Goal: Transaction & Acquisition: Purchase product/service

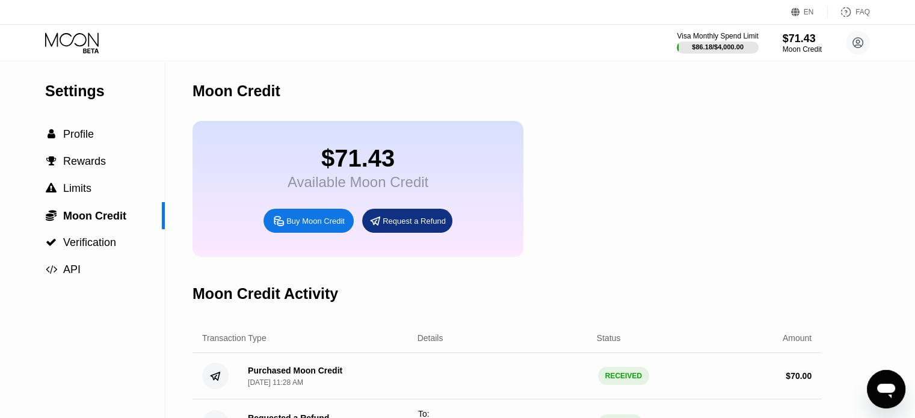
click at [311, 226] on div "Buy Moon Credit" at bounding box center [315, 221] width 58 height 10
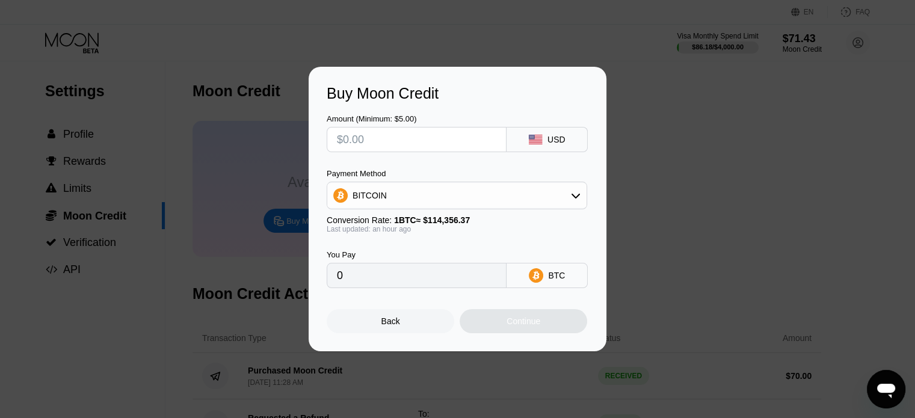
click at [375, 141] on input "text" at bounding box center [416, 140] width 159 height 24
type input "$1"
type input "0.00000876"
type input "$16"
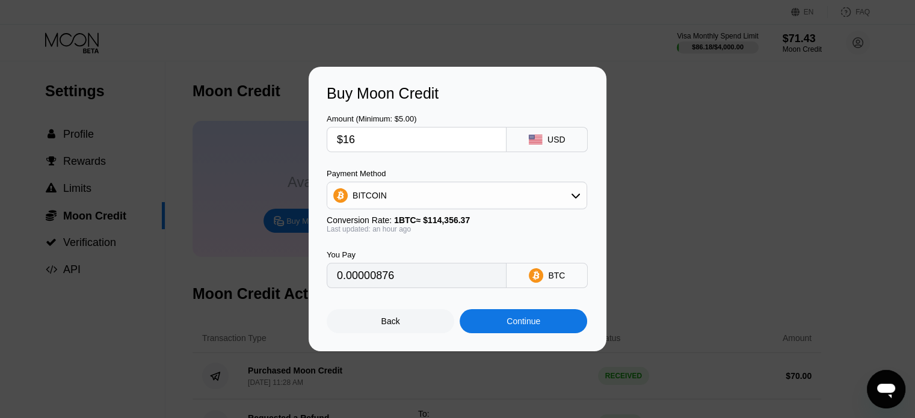
type input "0.00014005"
type input "$16"
click at [570, 195] on div "BITCOIN" at bounding box center [456, 195] width 259 height 24
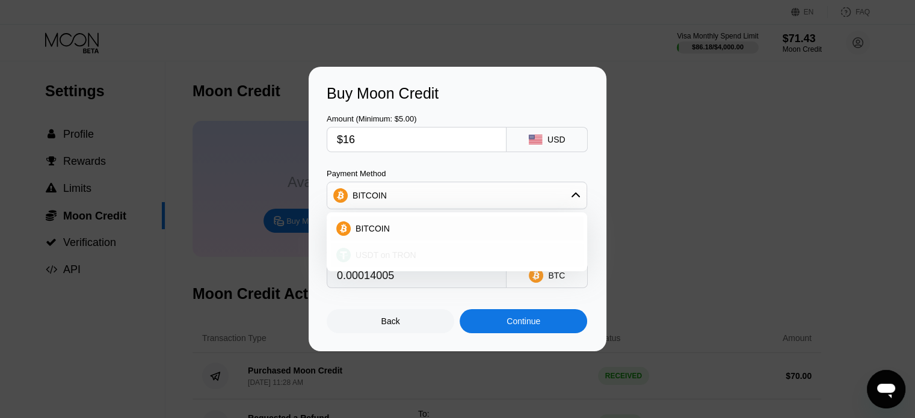
click at [385, 249] on div "USDT on TRON" at bounding box center [456, 255] width 253 height 24
type input "16.16"
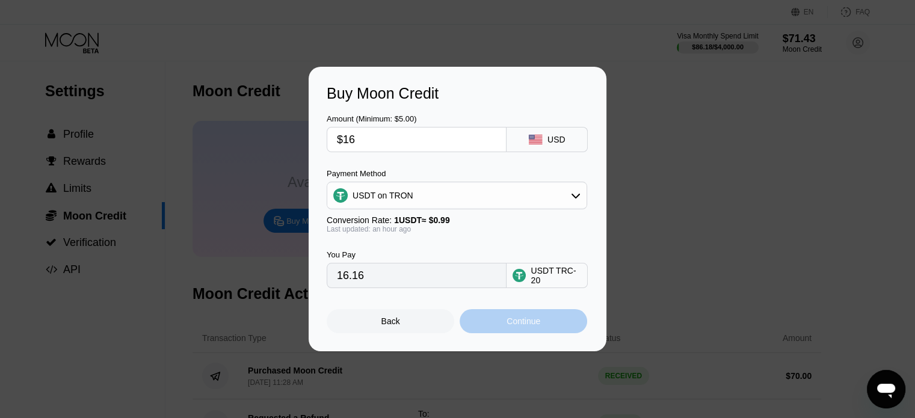
click at [521, 326] on div "Continue" at bounding box center [523, 321] width 34 height 10
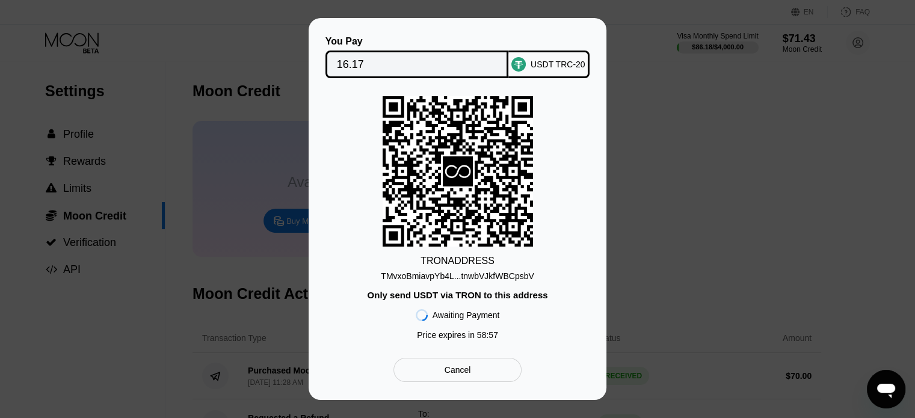
click at [500, 280] on div "TMvxoBmiavpYb4L...tnwbVJkfWBCpsbV" at bounding box center [457, 276] width 153 height 10
click at [500, 278] on div "TMvxoBmiavpYb4L...tnwbVJkfWBCpsbV" at bounding box center [457, 276] width 153 height 10
drag, startPoint x: 372, startPoint y: 66, endPoint x: 345, endPoint y: 65, distance: 27.7
click at [368, 66] on input "16.17" at bounding box center [417, 64] width 161 height 24
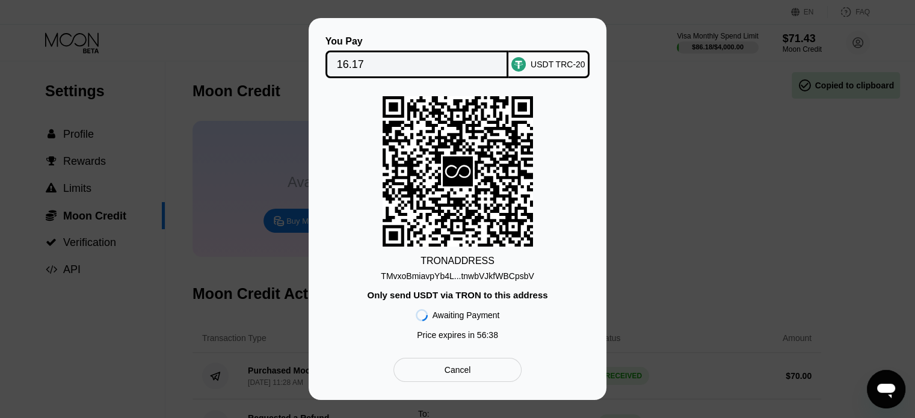
click at [372, 63] on input "16.17" at bounding box center [417, 64] width 161 height 24
click at [447, 372] on div "Cancel" at bounding box center [457, 369] width 26 height 11
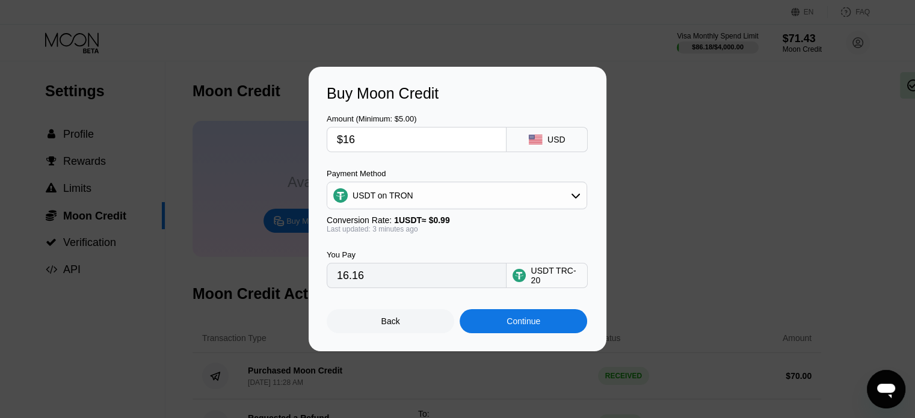
drag, startPoint x: 356, startPoint y: 141, endPoint x: 348, endPoint y: 141, distance: 8.4
click at [349, 143] on input "$16" at bounding box center [416, 140] width 159 height 24
type input "$15"
type input "15.15"
type input "$15"
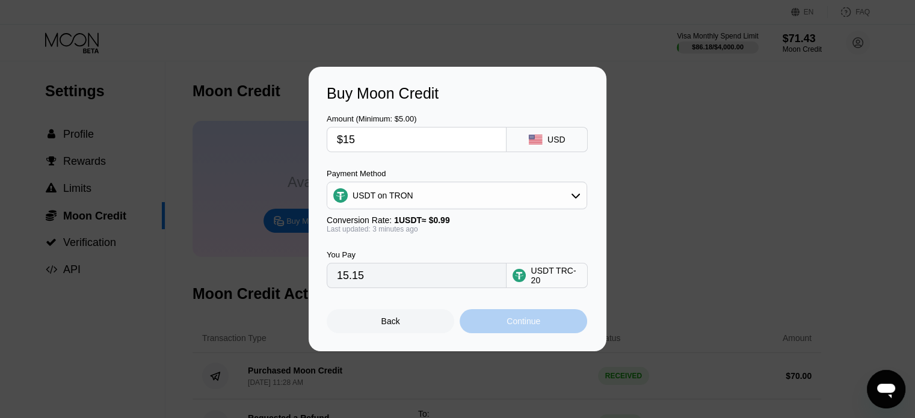
click at [514, 321] on div "Continue" at bounding box center [523, 321] width 34 height 10
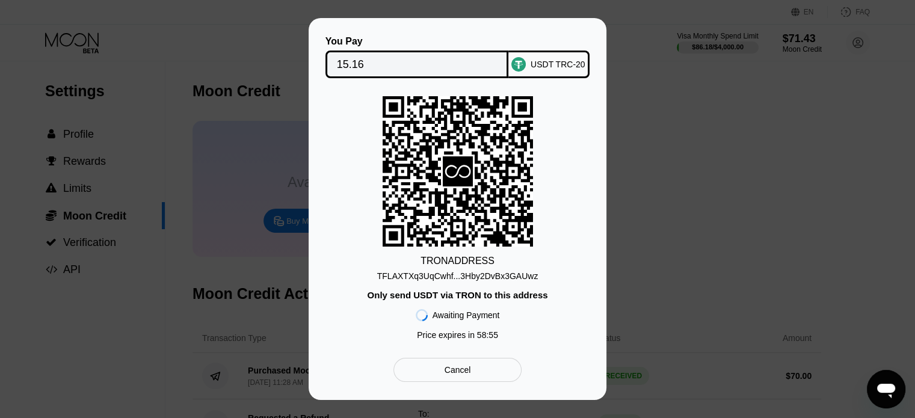
click at [493, 279] on div "TFLAXTXq3UqCwhf...3Hby2DvBx3GAUwz" at bounding box center [457, 276] width 161 height 10
drag, startPoint x: 493, startPoint y: 275, endPoint x: 497, endPoint y: 300, distance: 25.0
click at [493, 278] on div "TFLAXTXq3UqCwhf...3Hby2DvBx3GAUwz" at bounding box center [457, 276] width 161 height 10
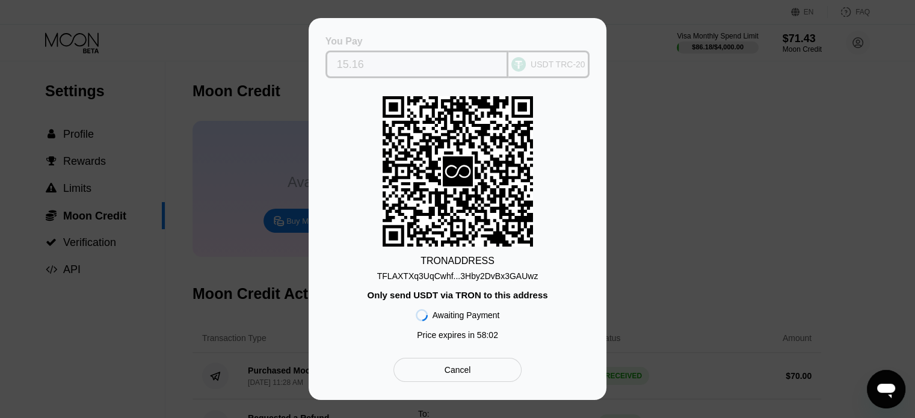
drag, startPoint x: 350, startPoint y: 60, endPoint x: 358, endPoint y: 83, distance: 24.4
click at [346, 81] on div "You Pay 15.16 USDT TRC-20 TRON ADDRESS TFLAXTXq3UqCwhf...3Hby2DvBx3GAUwz Only s…" at bounding box center [458, 209] width 262 height 346
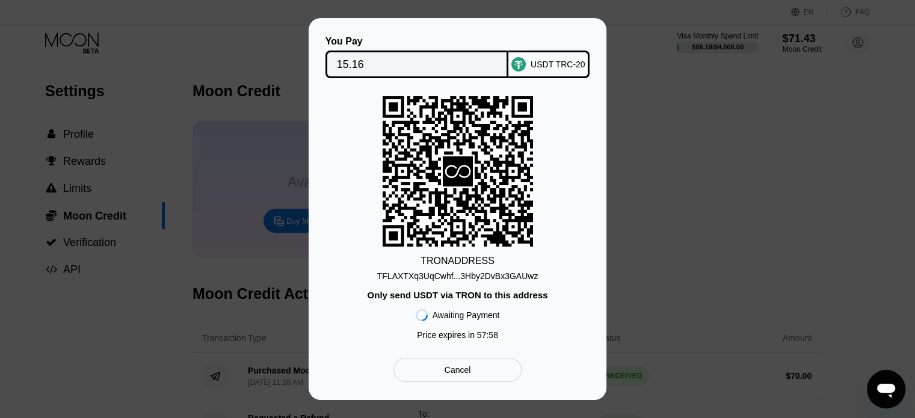
click at [469, 370] on div "Cancel" at bounding box center [457, 369] width 26 height 11
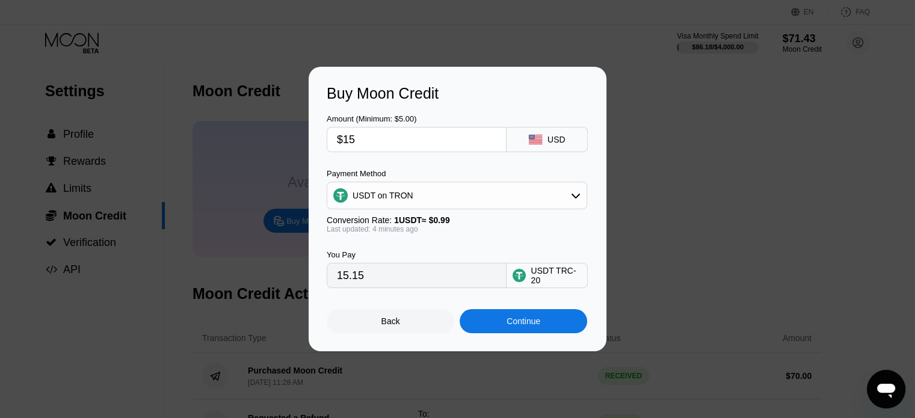
drag, startPoint x: 372, startPoint y: 285, endPoint x: 311, endPoint y: 274, distance: 61.8
click at [318, 278] on div "Buy Moon Credit Amount (Minimum: $5.00) $15 USD Payment Method USDT on TRON Con…" at bounding box center [458, 209] width 298 height 284
click at [370, 146] on input "$15" at bounding box center [416, 140] width 159 height 24
type input "$1"
type input "1.01"
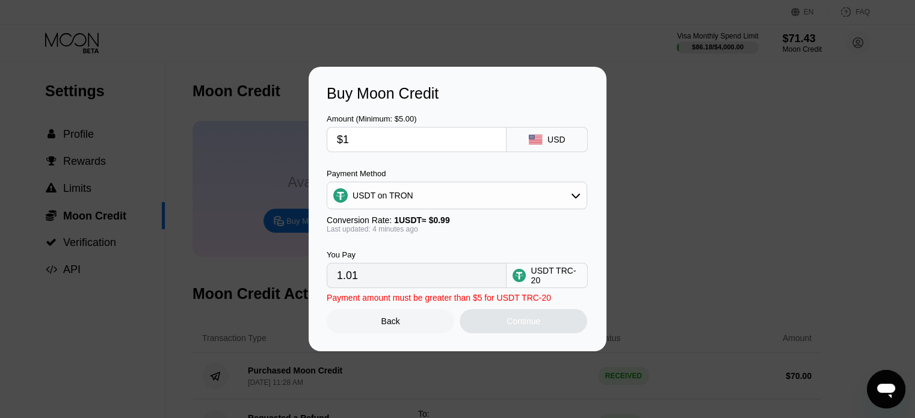
type input "$14"
type input "14.14"
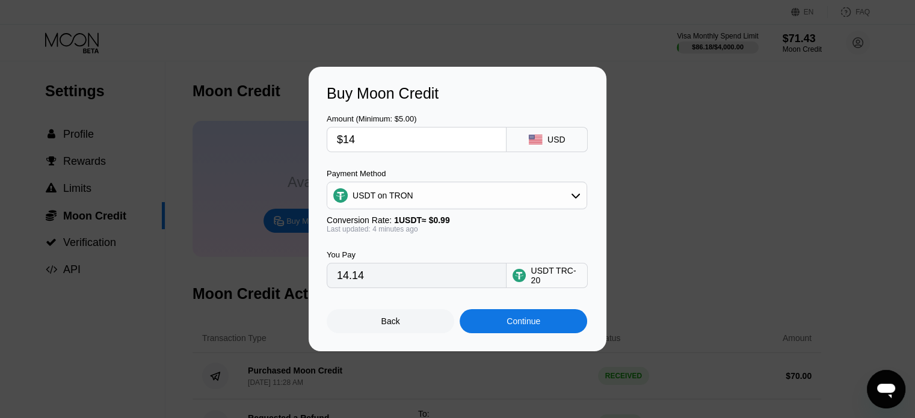
type input "$14"
click at [529, 326] on div "Continue" at bounding box center [523, 321] width 34 height 10
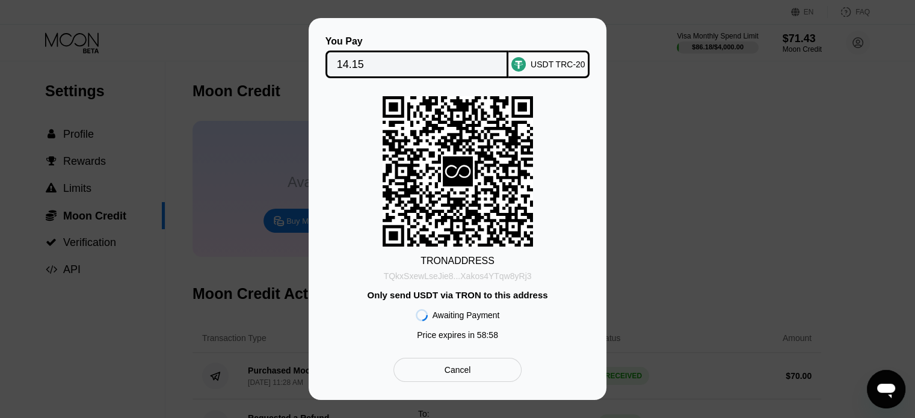
click at [491, 276] on div "TQkxSxewLseJie8...Xakos4YTqw8yRj3" at bounding box center [458, 276] width 148 height 10
drag, startPoint x: 761, startPoint y: 118, endPoint x: 556, endPoint y: 280, distance: 261.2
click at [762, 119] on div "You Pay 14.15 USDT TRC-20 TRON ADDRESS TQkxSxewLseJie8...Xakos4YTqw8yRj3 Only s…" at bounding box center [457, 209] width 915 height 382
drag, startPoint x: 455, startPoint y: 392, endPoint x: 450, endPoint y: 378, distance: 14.3
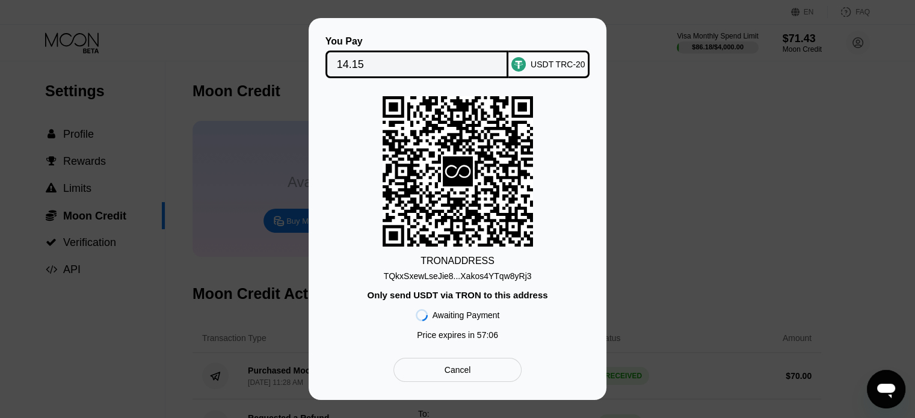
click at [451, 387] on div "You Pay 14.15 USDT TRC-20 TRON ADDRESS TQkxSxewLseJie8...Xakos4YTqw8yRj3 Only s…" at bounding box center [458, 209] width 298 height 382
drag, startPoint x: 451, startPoint y: 378, endPoint x: 463, endPoint y: 345, distance: 34.6
click at [451, 375] on div "Cancel" at bounding box center [457, 369] width 26 height 11
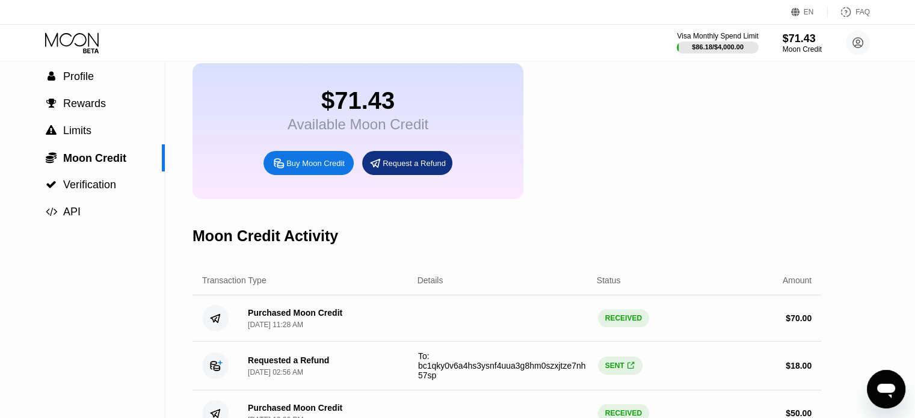
scroll to position [60, 0]
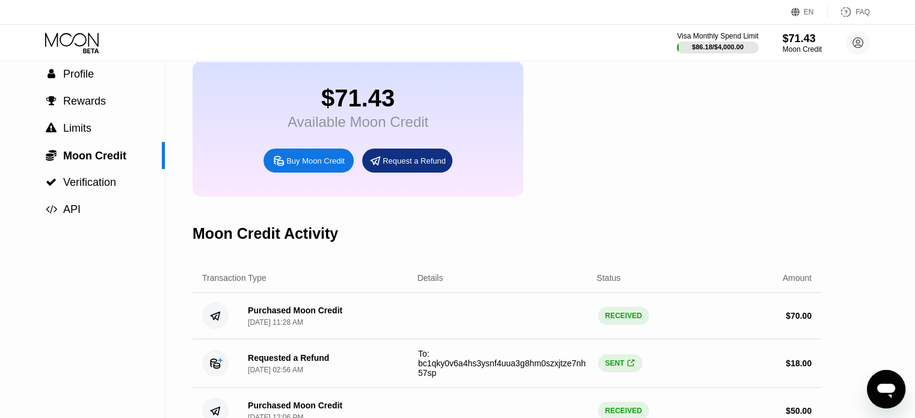
drag, startPoint x: 295, startPoint y: 331, endPoint x: 363, endPoint y: 331, distance: 68.0
click at [363, 327] on div "Purchased Moon Credit [DATE] 11:28 AM" at bounding box center [323, 316] width 170 height 21
click at [615, 339] on div "Purchased Moon Credit [DATE] 11:28 AM RECEIVED $ 70.00" at bounding box center [506, 316] width 629 height 46
click at [312, 166] on div "Buy Moon Credit" at bounding box center [315, 161] width 58 height 10
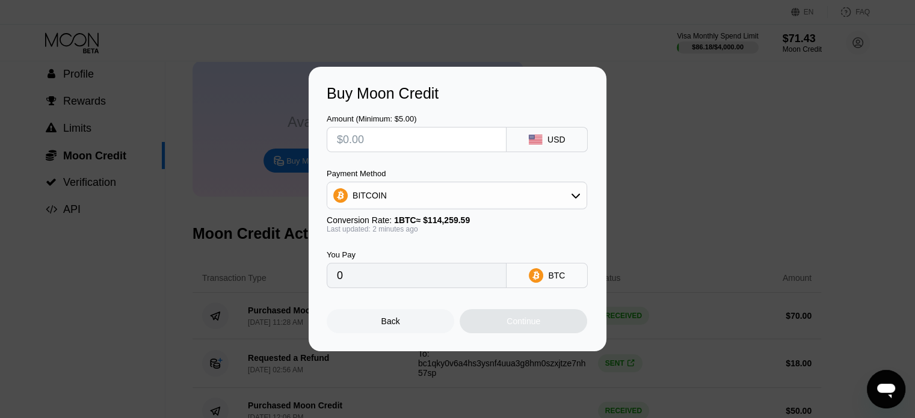
click at [378, 144] on input "text" at bounding box center [416, 140] width 159 height 24
type input "$1"
type input "0.00000876"
type input "$15"
type input "0.00013129"
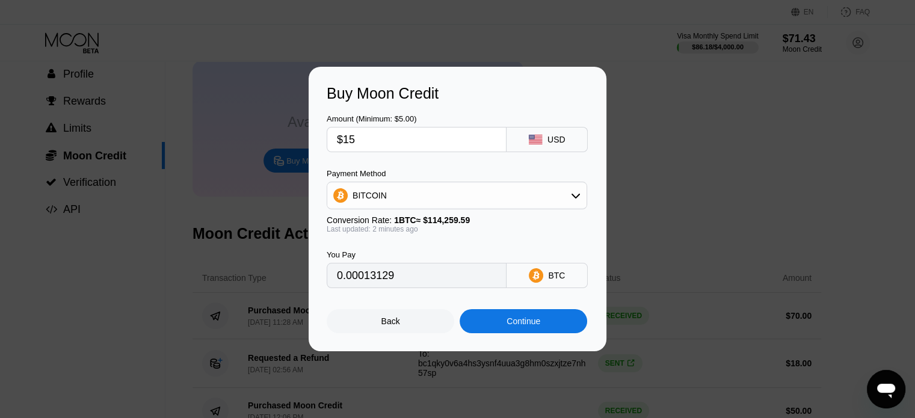
type input "$15"
click at [571, 197] on icon at bounding box center [576, 196] width 10 height 10
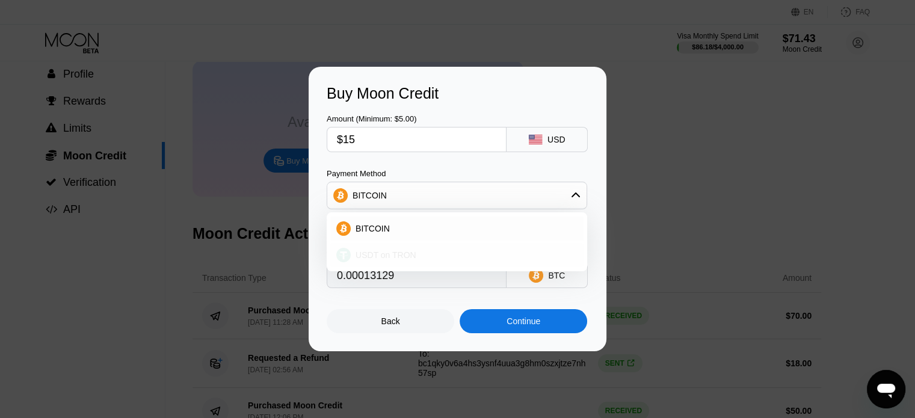
click at [387, 257] on span "USDT on TRON" at bounding box center [385, 255] width 61 height 10
type input "15.15"
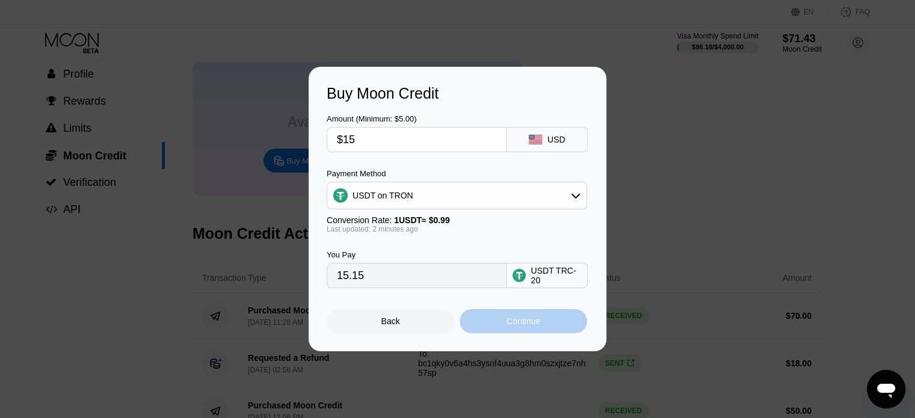
click at [532, 325] on div "Continue" at bounding box center [523, 321] width 34 height 10
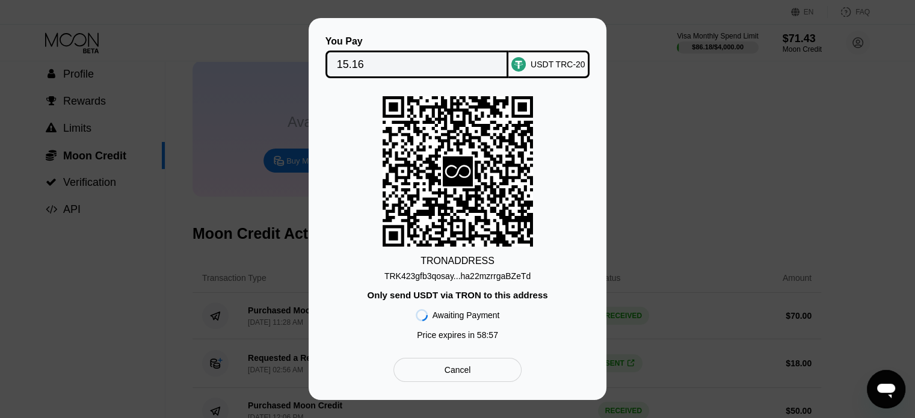
click at [460, 274] on div "TRK423gfb3qosay...ha22mzrrgaBZeTd" at bounding box center [457, 276] width 146 height 10
click at [390, 67] on input "15.16" at bounding box center [417, 64] width 161 height 24
click at [387, 60] on input "15.16" at bounding box center [417, 64] width 161 height 24
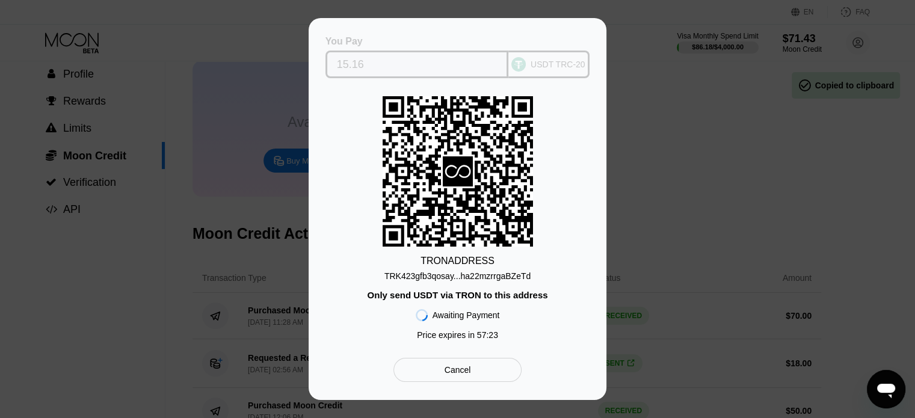
click at [387, 60] on input "15.16" at bounding box center [417, 64] width 161 height 24
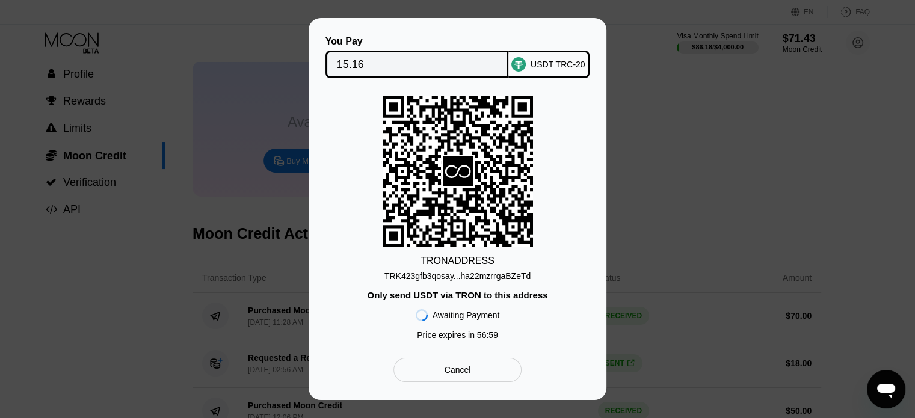
click at [443, 377] on div "Cancel" at bounding box center [457, 370] width 128 height 24
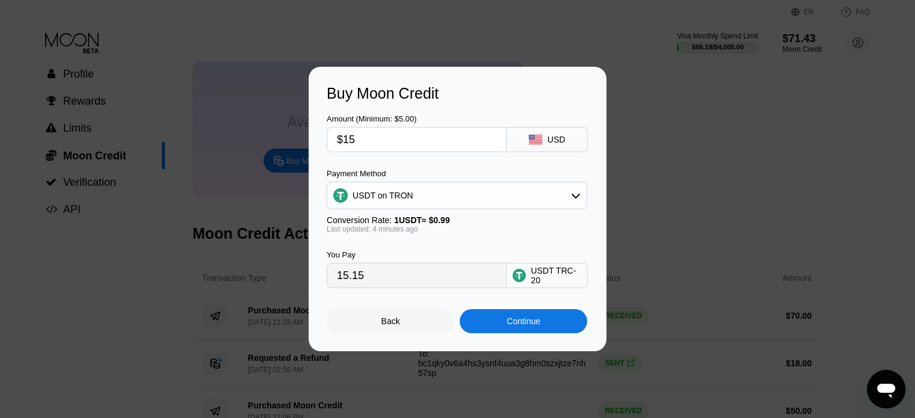
drag, startPoint x: 372, startPoint y: 138, endPoint x: 351, endPoint y: 139, distance: 20.5
click at [351, 139] on input "$15" at bounding box center [416, 140] width 159 height 24
drag, startPoint x: 357, startPoint y: 139, endPoint x: 346, endPoint y: 141, distance: 11.6
click at [346, 141] on input "$15" at bounding box center [416, 140] width 159 height 24
type input "$12"
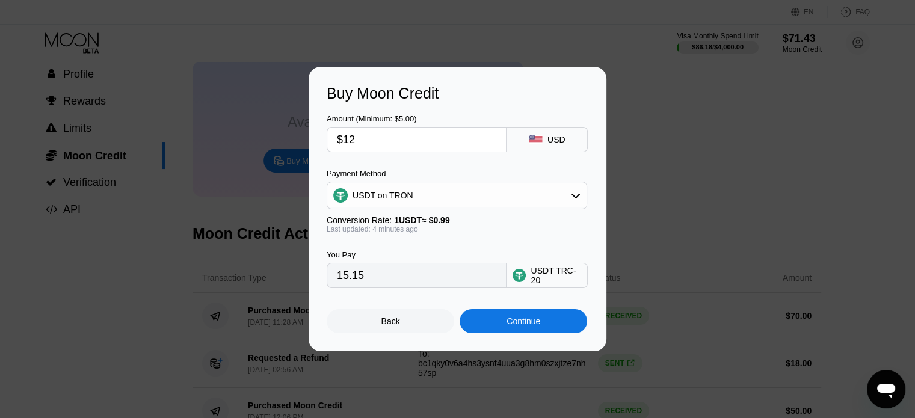
type input "12.12"
type input "$12"
click at [522, 326] on div "Continue" at bounding box center [523, 321] width 34 height 10
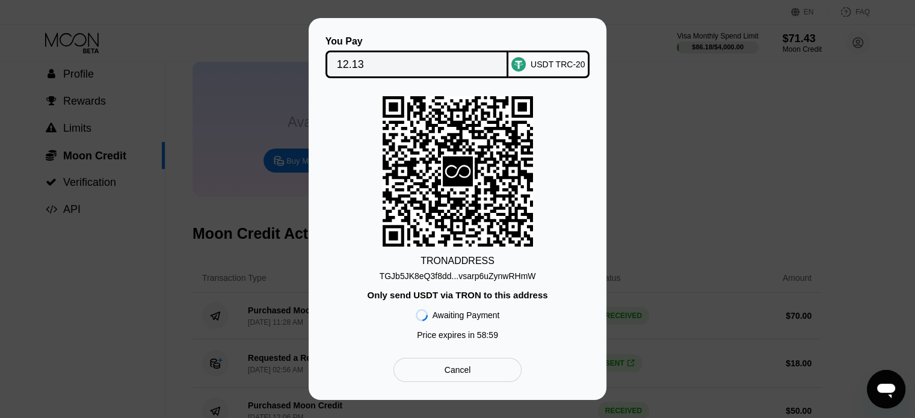
click at [467, 277] on div "TGJb5JK8eQ3f8dd...vsarp6uZynwRHmW" at bounding box center [458, 276] width 156 height 10
drag, startPoint x: 467, startPoint y: 277, endPoint x: 467, endPoint y: 286, distance: 9.0
click at [467, 278] on div "TGJb5JK8eQ3f8dd...vsarp6uZynwRHmW" at bounding box center [458, 276] width 156 height 10
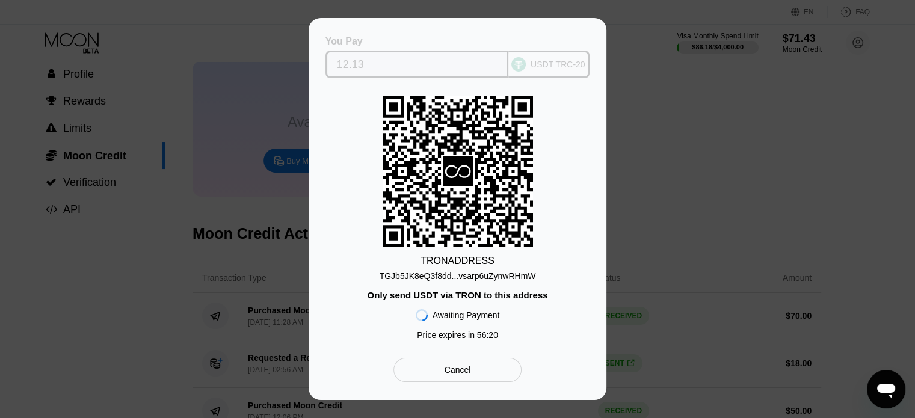
click at [411, 62] on input "12.13" at bounding box center [417, 64] width 161 height 24
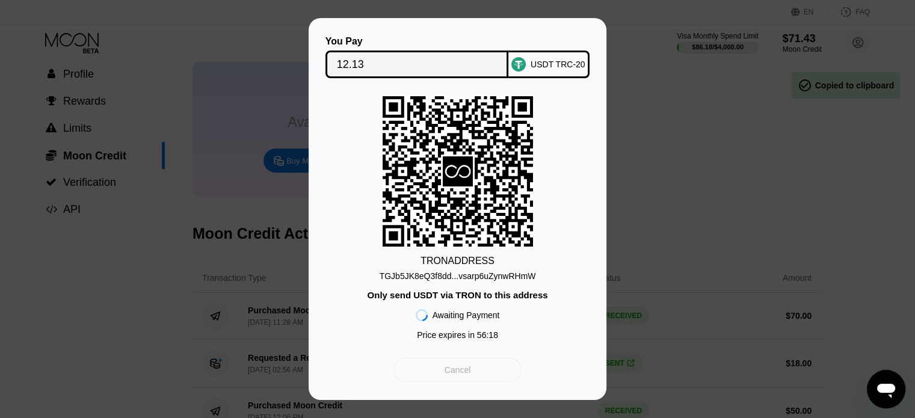
click at [453, 368] on div "Cancel" at bounding box center [457, 369] width 26 height 11
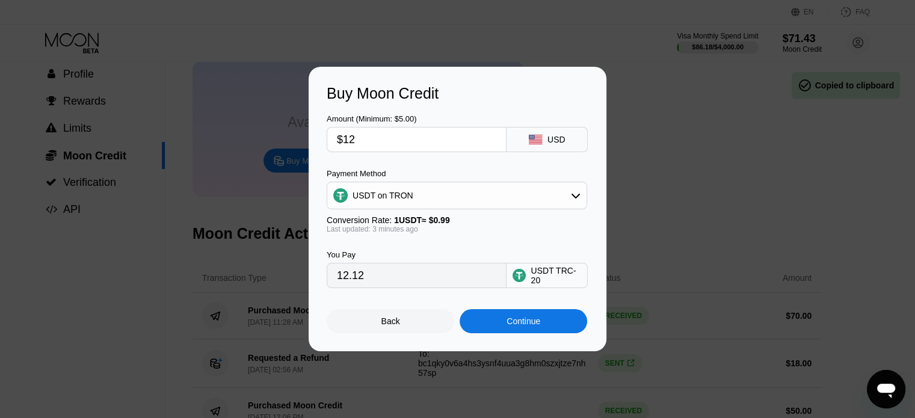
drag, startPoint x: 372, startPoint y: 142, endPoint x: 348, endPoint y: 143, distance: 24.1
click at [348, 143] on input "$12" at bounding box center [416, 140] width 159 height 24
type input "$10"
type input "10.10"
type input "$10"
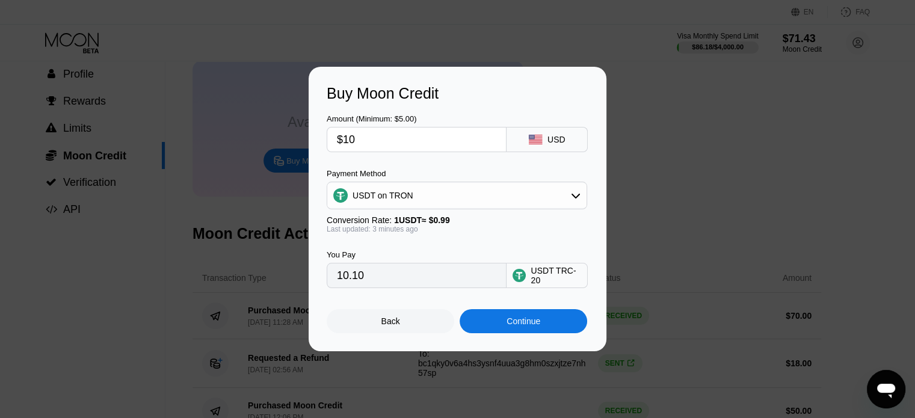
click at [579, 193] on icon at bounding box center [576, 196] width 10 height 10
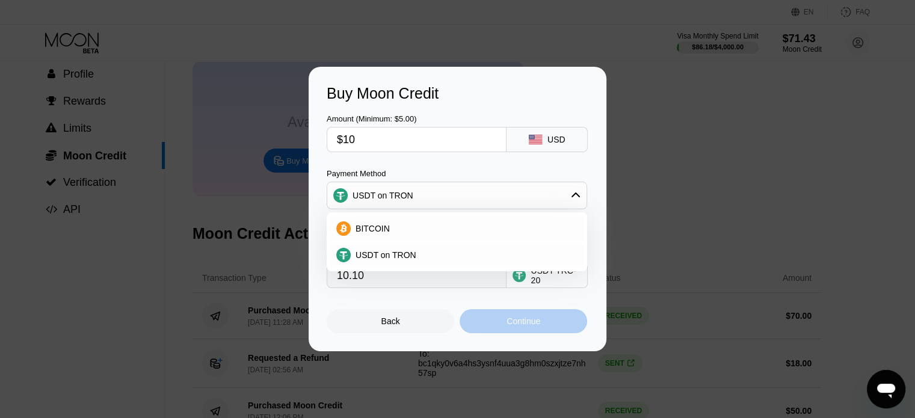
click at [534, 323] on div "Continue" at bounding box center [523, 321] width 34 height 10
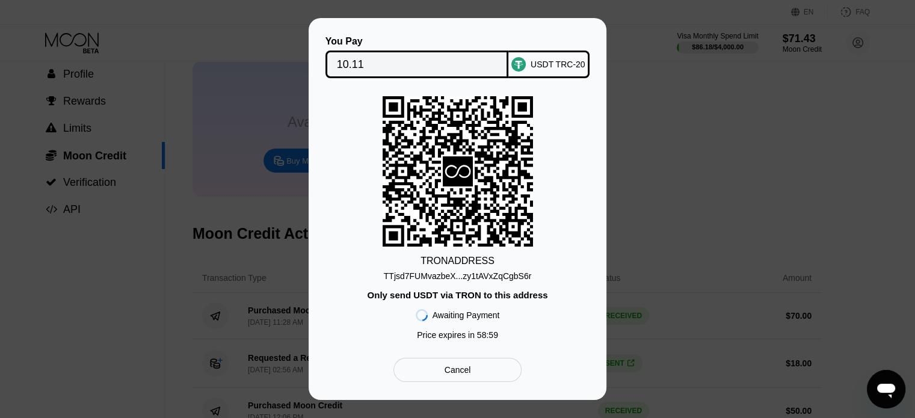
click at [497, 276] on div "TTjsd7FUMvazbeX...zy1tAVxZqCgbS6r" at bounding box center [458, 276] width 148 height 10
click at [452, 375] on div "Cancel" at bounding box center [457, 369] width 26 height 11
